Goal: Task Accomplishment & Management: Manage account settings

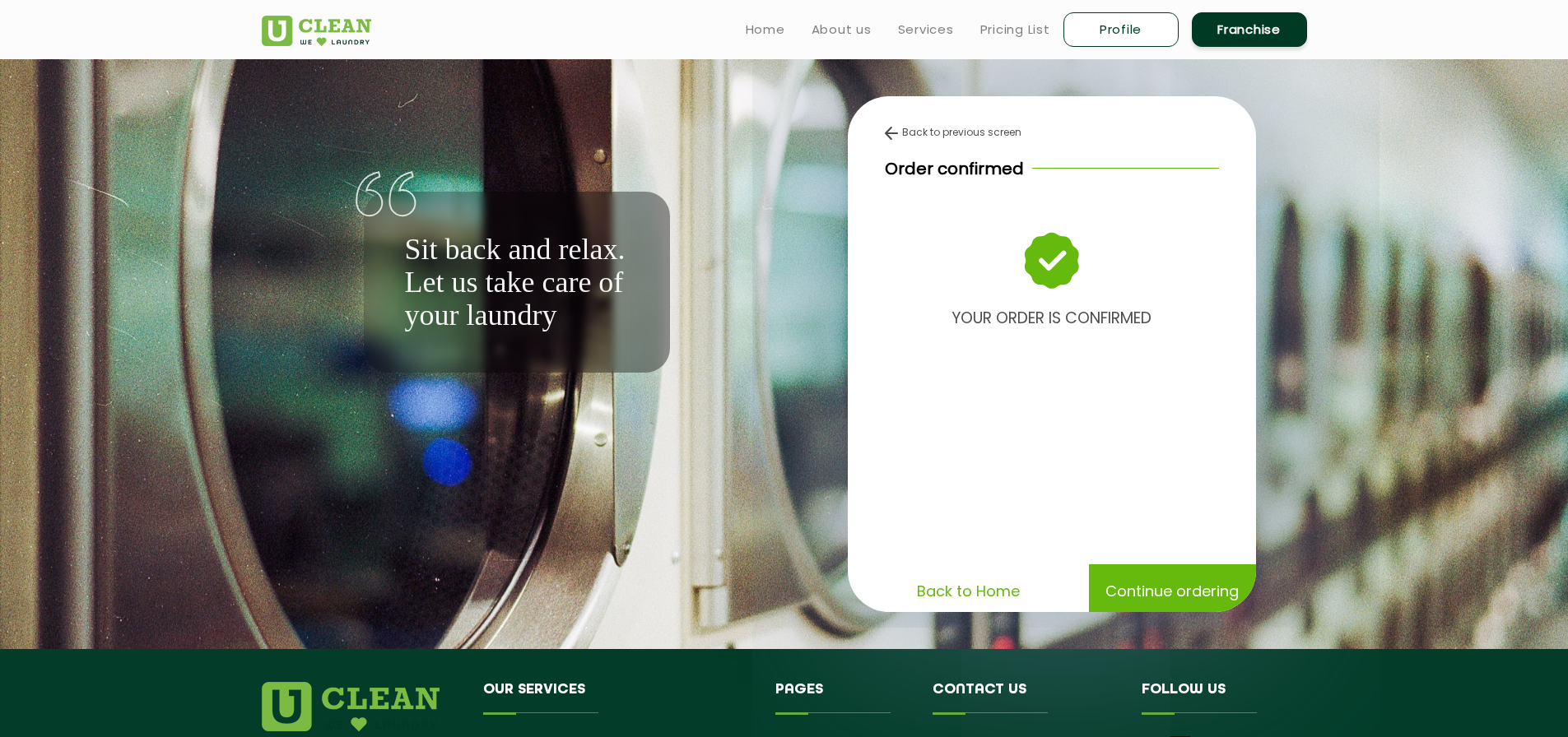
click at [994, 594] on p "Back to Home" at bounding box center [968, 591] width 103 height 29
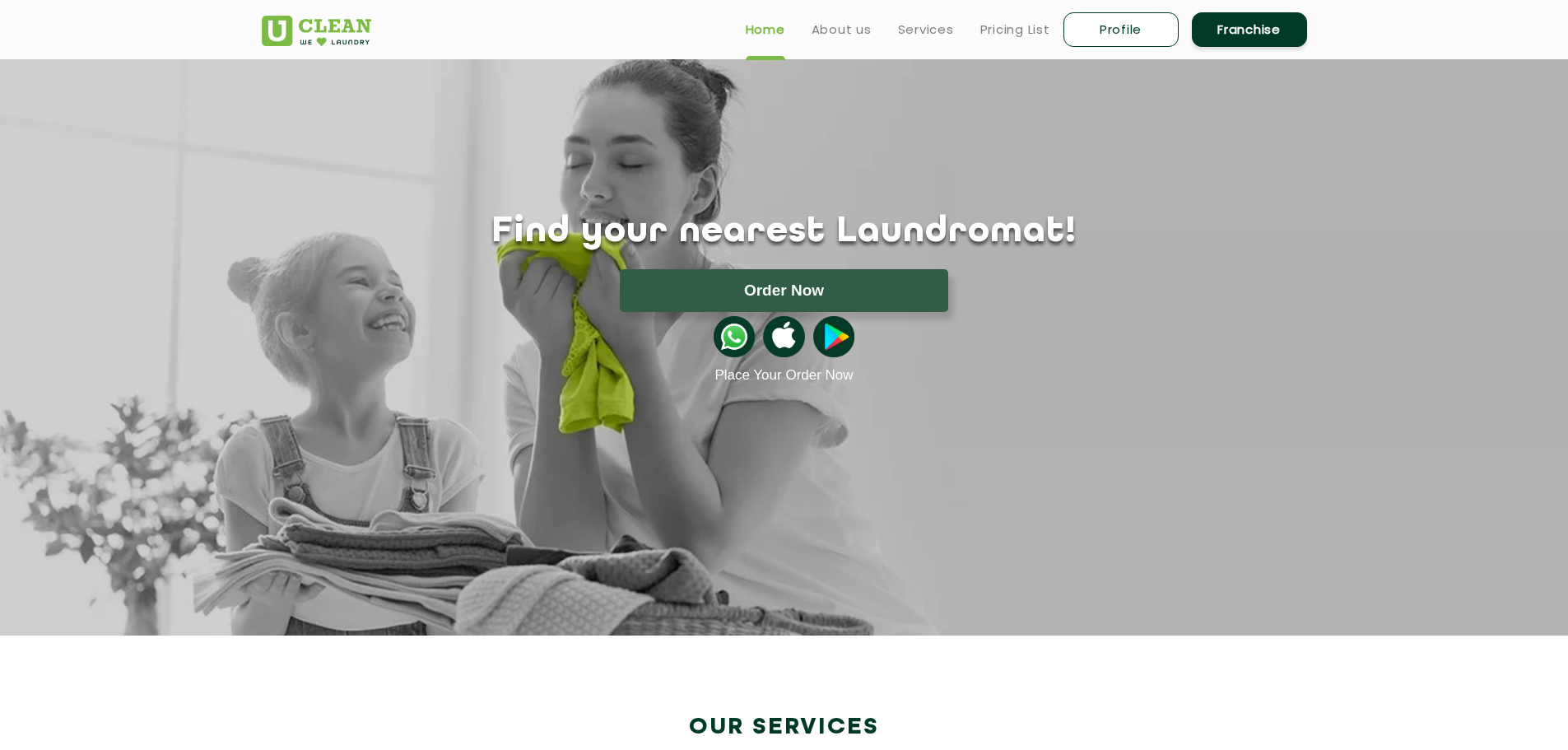
click at [1140, 35] on link "Profile" at bounding box center [1121, 30] width 116 height 35
select select
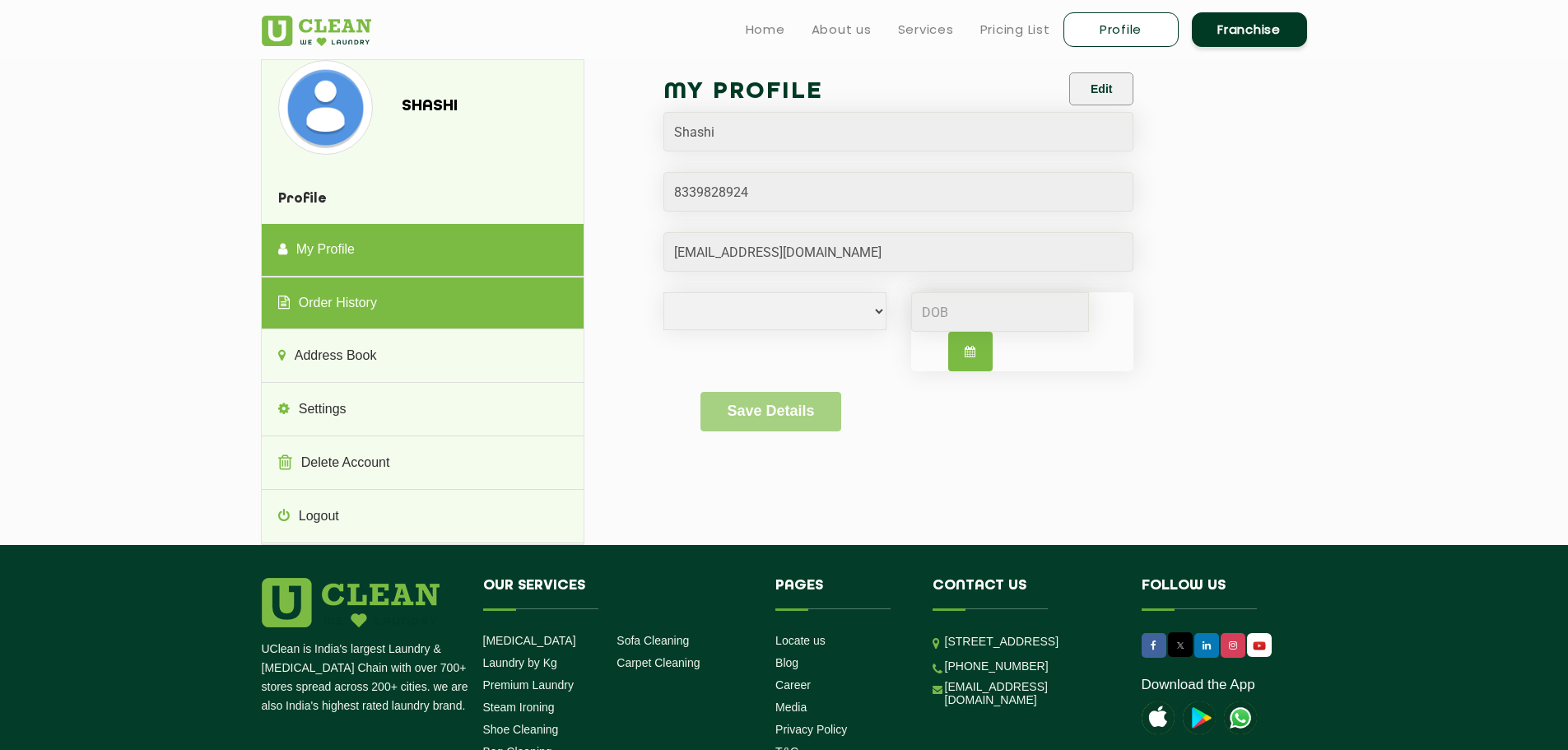
click at [386, 293] on link "Order History" at bounding box center [423, 304] width 322 height 52
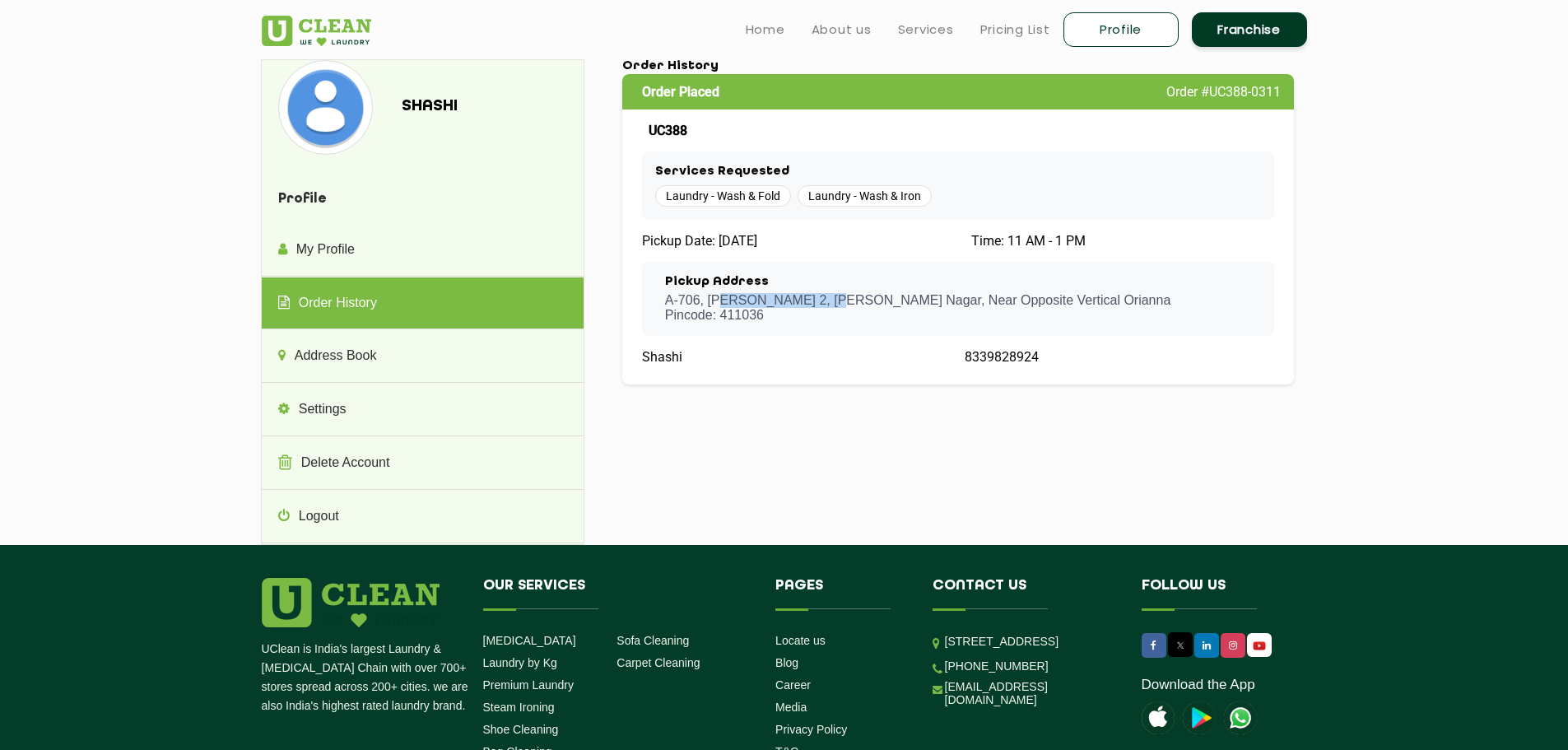
drag, startPoint x: 719, startPoint y: 301, endPoint x: 816, endPoint y: 301, distance: 97.0
click at [816, 301] on p "[STREET_ADDRESS][PERSON_NAME][PERSON_NAME] , Near Opposite Vertical Orianna Pin…" at bounding box center [917, 307] width 505 height 30
click at [856, 297] on p "[STREET_ADDRESS][PERSON_NAME][PERSON_NAME] , Near Opposite Vertical Orianna Pin…" at bounding box center [917, 307] width 505 height 30
